Goal: Information Seeking & Learning: Learn about a topic

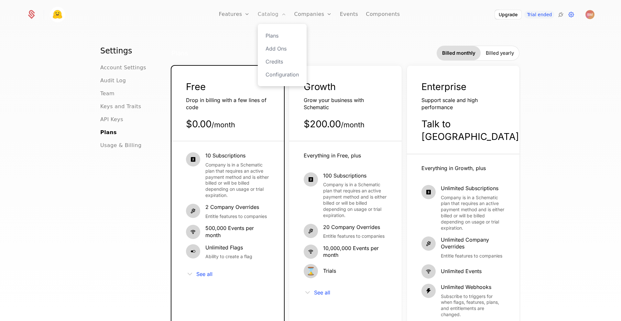
click at [268, 18] on link "Catalog" at bounding box center [272, 14] width 29 height 29
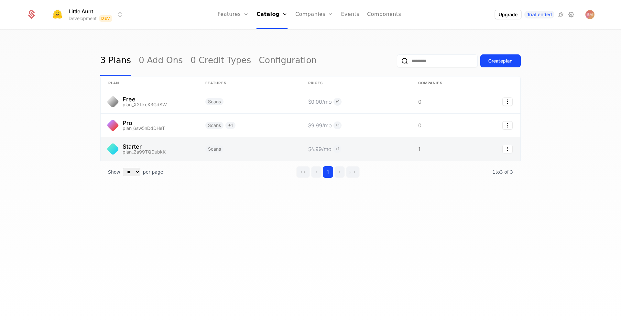
click at [172, 152] on link at bounding box center [149, 148] width 97 height 23
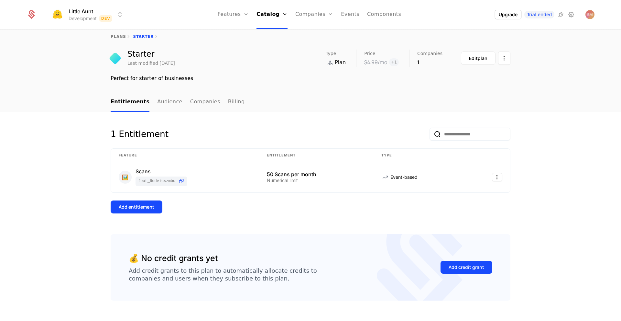
scroll to position [6, 0]
click at [416, 61] on div "Type Plan Price $4.99 /mo + 1 Companies 1 Edit plan" at bounding box center [418, 58] width 185 height 17
click at [205, 97] on link "Companies" at bounding box center [205, 102] width 30 height 19
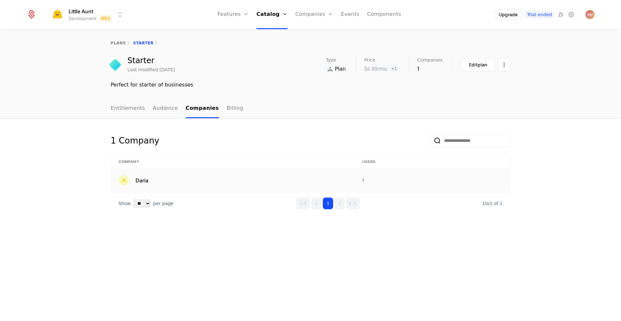
click at [139, 181] on span "Daria" at bounding box center [142, 180] width 13 height 8
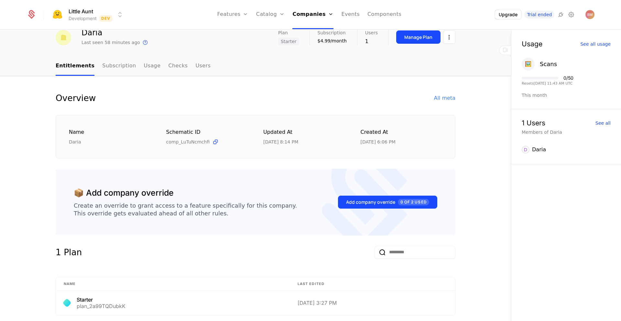
scroll to position [18, 0]
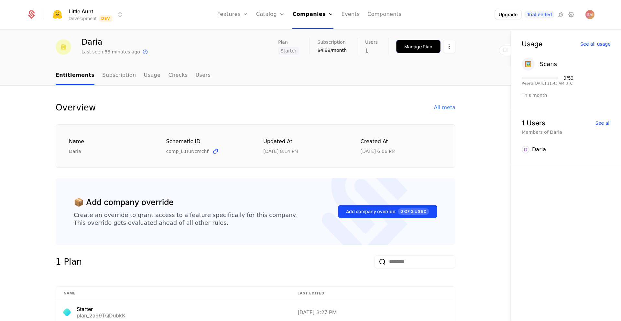
click at [427, 50] on button "Manage Plan" at bounding box center [418, 46] width 44 height 13
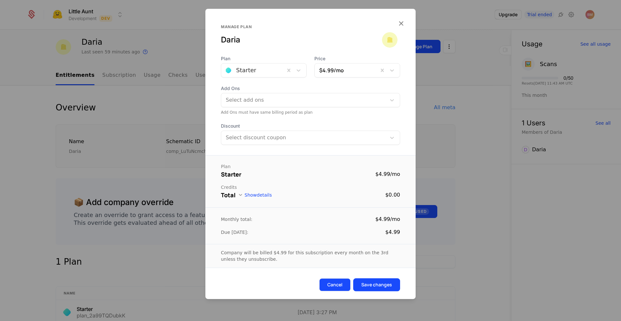
click at [340, 283] on button "Cancel" at bounding box center [334, 284] width 31 height 13
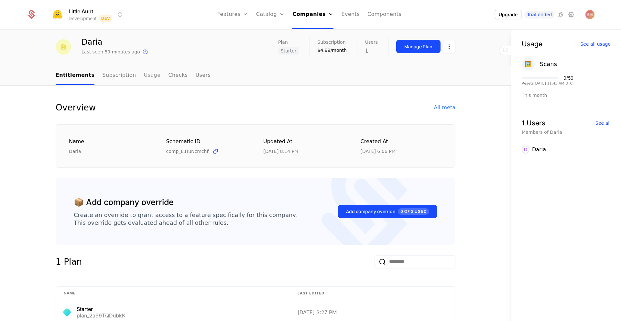
click at [144, 76] on link "Usage" at bounding box center [152, 75] width 17 height 19
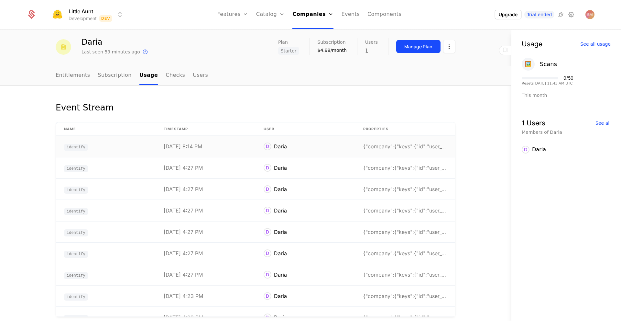
click at [420, 145] on div "{"company":{"keys":{"id":"user_31Rzni9JmH74HQQnc06" at bounding box center [405, 146] width 84 height 5
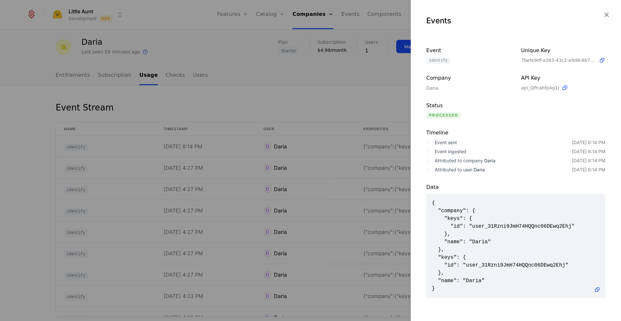
scroll to position [1, 0]
click at [607, 12] on icon "button" at bounding box center [607, 14] width 8 height 8
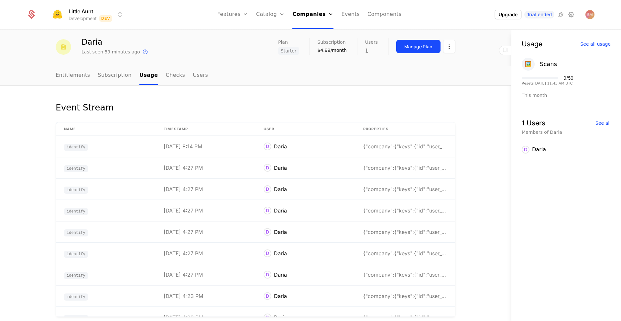
click at [420, 92] on div "Event Stream Name timestamp User Properties identify [DATE] 8:14 PM D Daria {"c…" at bounding box center [255, 208] width 511 height 247
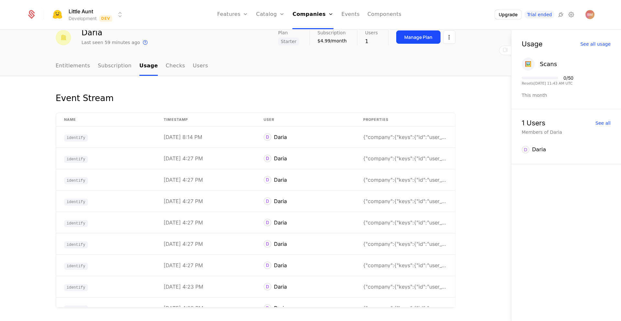
scroll to position [27, 0]
click at [601, 45] on div "See all usage" at bounding box center [596, 44] width 30 height 5
click at [598, 43] on div "See all usage" at bounding box center [596, 44] width 30 height 5
click at [609, 44] on div "See all usage" at bounding box center [596, 44] width 30 height 5
click at [494, 99] on div "Event Stream Name timestamp User Properties identify [DATE] 8:14 PM D Daria {"c…" at bounding box center [255, 199] width 511 height 247
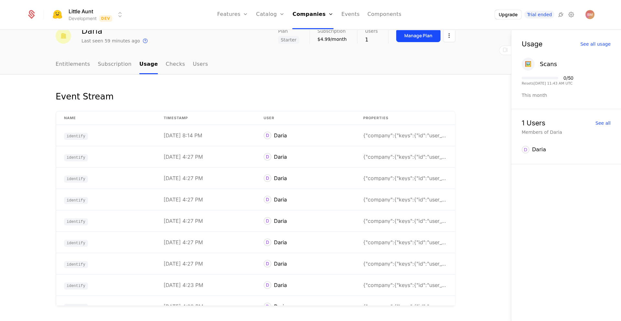
scroll to position [0, 0]
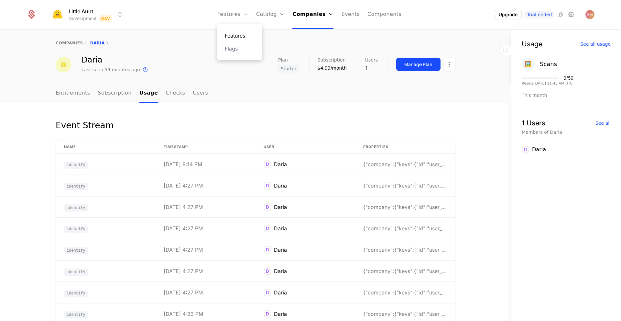
click at [246, 34] on link "Features" at bounding box center [240, 36] width 30 height 8
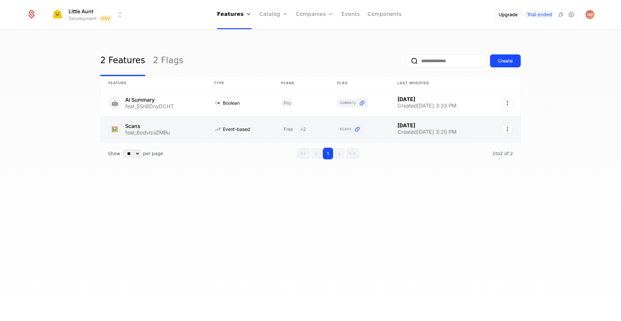
click at [152, 136] on link at bounding box center [153, 129] width 105 height 26
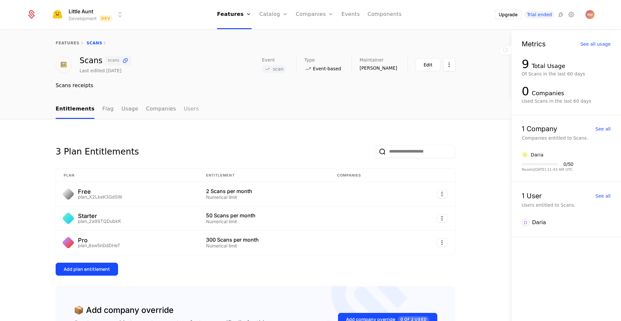
click at [184, 108] on link "Users" at bounding box center [191, 109] width 15 height 19
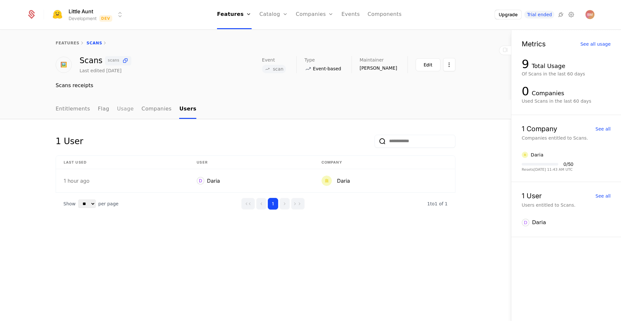
click at [121, 111] on link "Usage" at bounding box center [125, 109] width 17 height 19
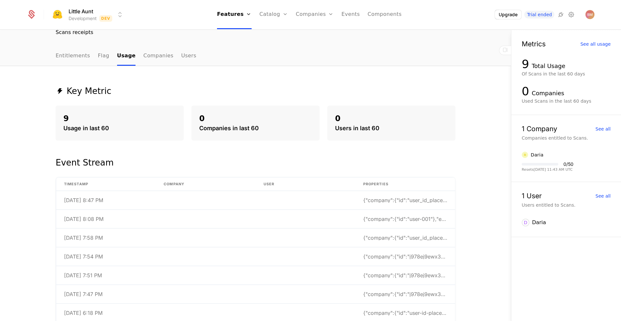
scroll to position [53, 0]
click at [428, 201] on div "{"company":{"id":"user_id_placeholder"},"event":"s" at bounding box center [405, 199] width 84 height 5
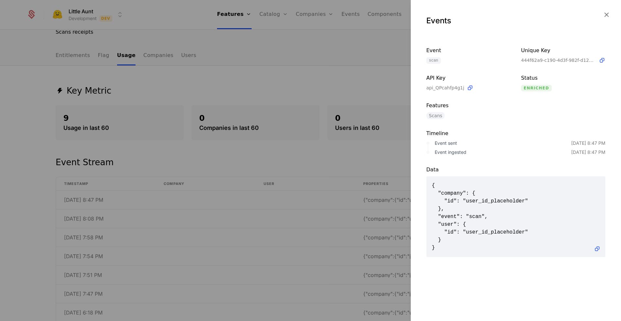
scroll to position [1, 0]
drag, startPoint x: 528, startPoint y: 205, endPoint x: 571, endPoint y: 290, distance: 95.2
click at [571, 290] on div "Events Event scan Unique Key 444f62a9-c190-4d3f-982f-d12da914f731 API Key api_Q…" at bounding box center [516, 160] width 210 height 321
click at [608, 14] on icon "button" at bounding box center [607, 14] width 8 height 8
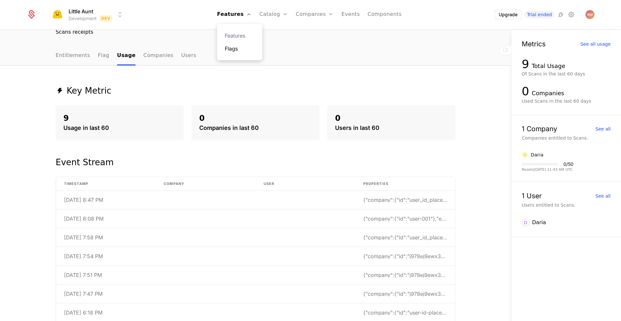
click at [246, 50] on link "Flags" at bounding box center [240, 49] width 30 height 8
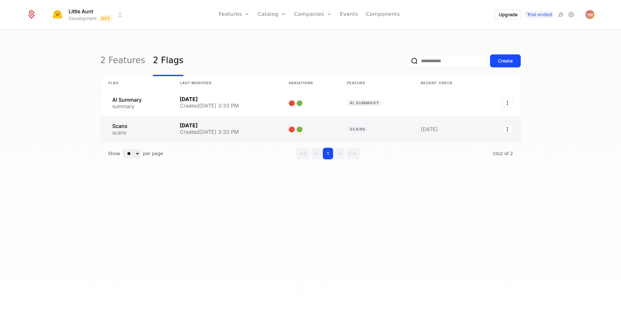
click at [429, 127] on link at bounding box center [448, 129] width 70 height 26
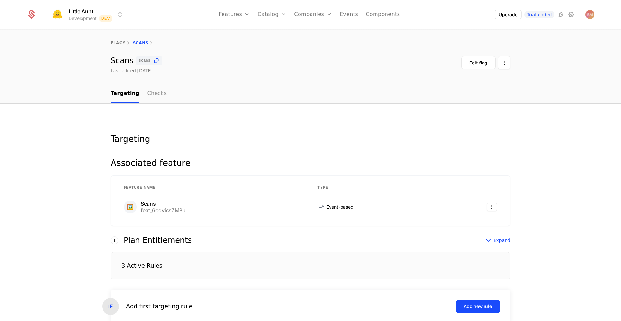
click at [150, 95] on link "Checks" at bounding box center [156, 93] width 19 height 19
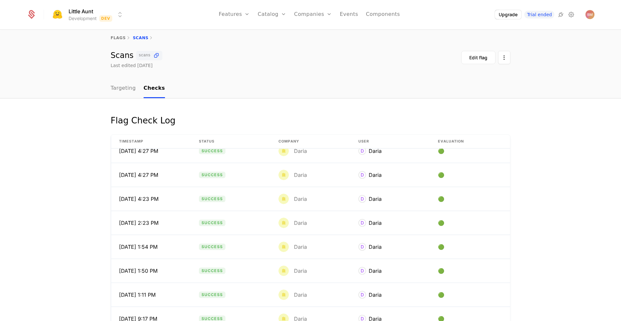
scroll to position [9, 0]
click at [123, 90] on link "Targeting" at bounding box center [123, 88] width 25 height 19
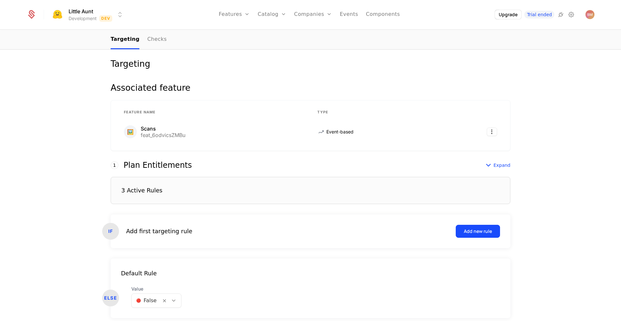
scroll to position [103, 0]
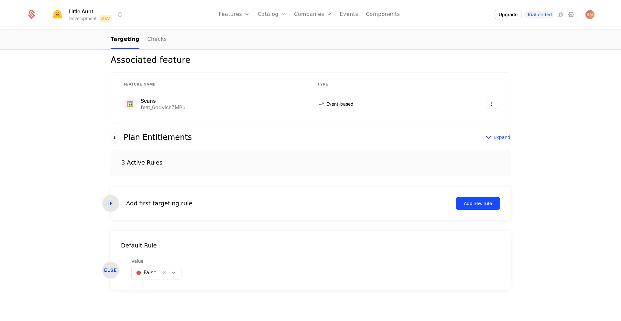
click at [278, 164] on div "3 Active Rules" at bounding box center [311, 162] width 400 height 27
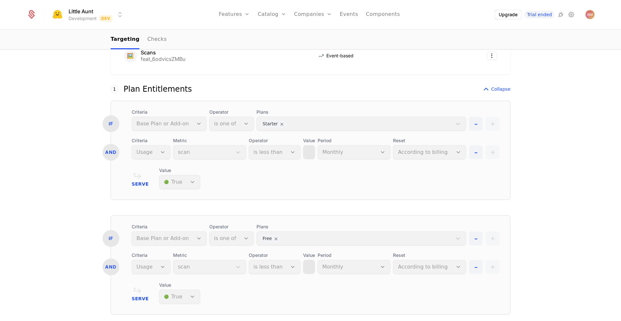
scroll to position [146, 0]
